Goal: Task Accomplishment & Management: Manage account settings

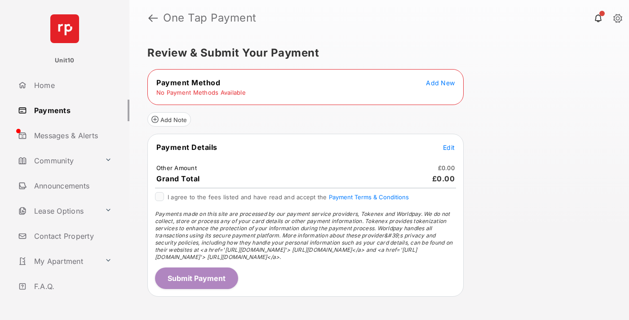
click at [440, 83] on span "Add New" at bounding box center [440, 83] width 29 height 8
